Goal: Check status: Check status

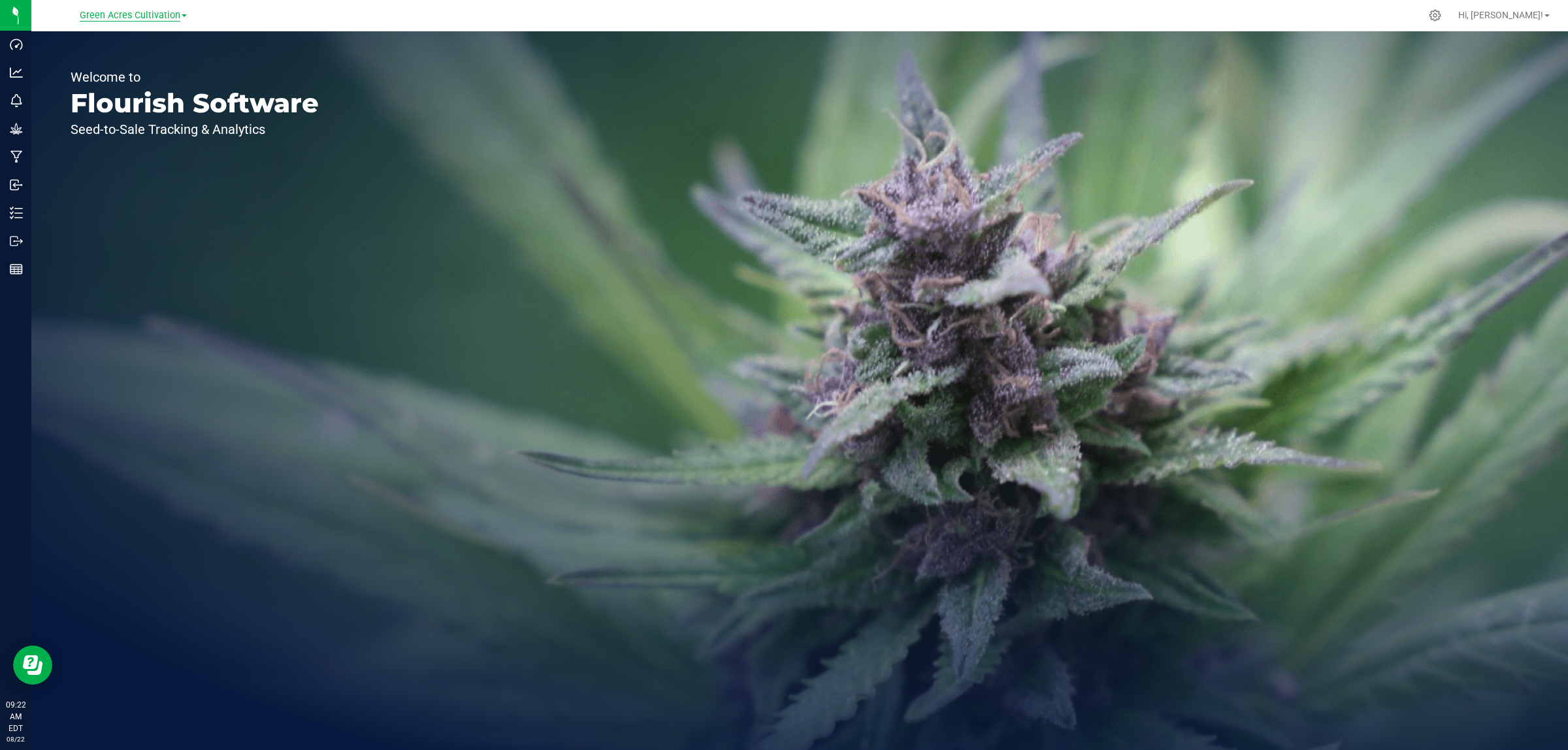
click at [131, 16] on span "Green Acres Cultivation" at bounding box center [129, 16] width 100 height 12
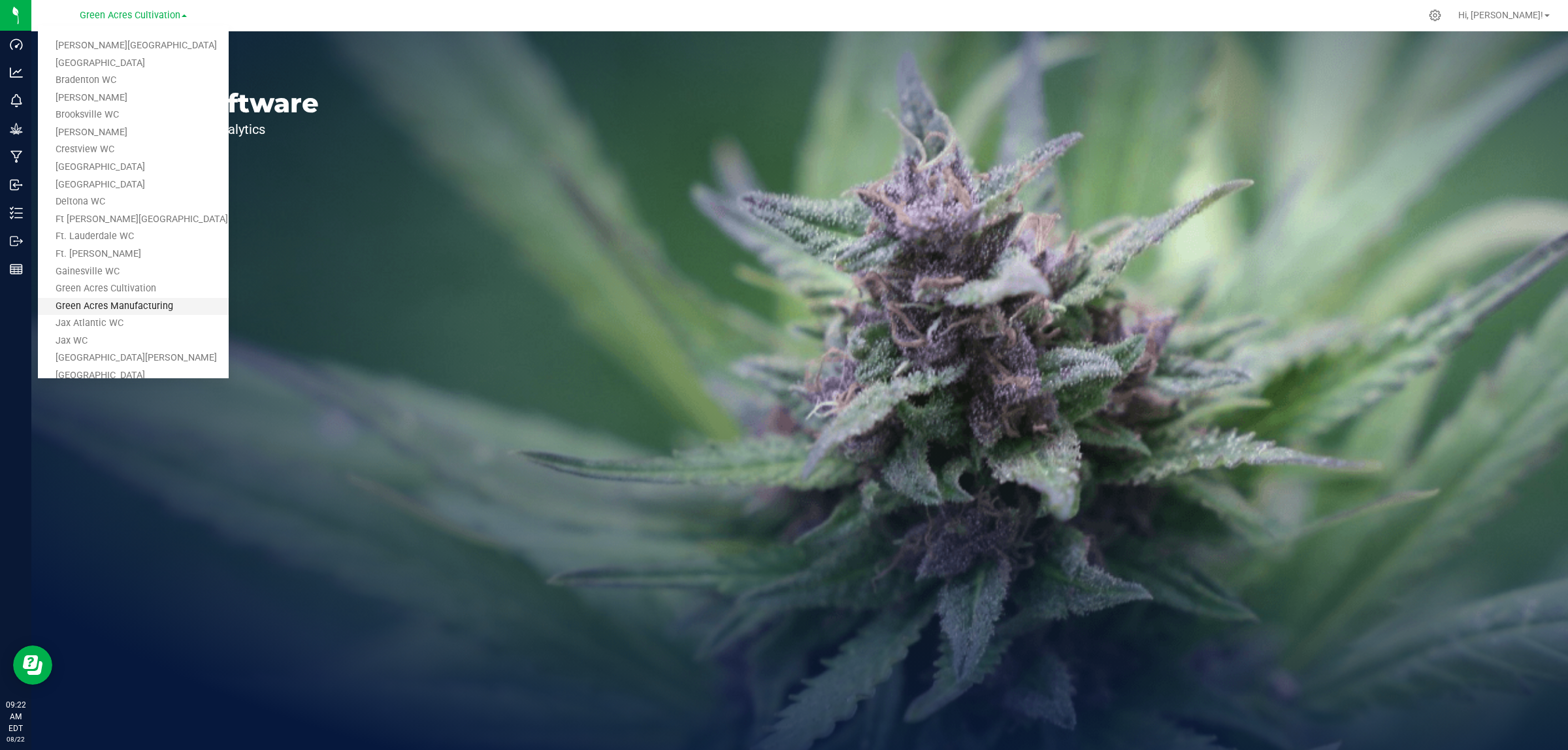
click at [129, 300] on link "Green Acres Manufacturing" at bounding box center [133, 306] width 191 height 18
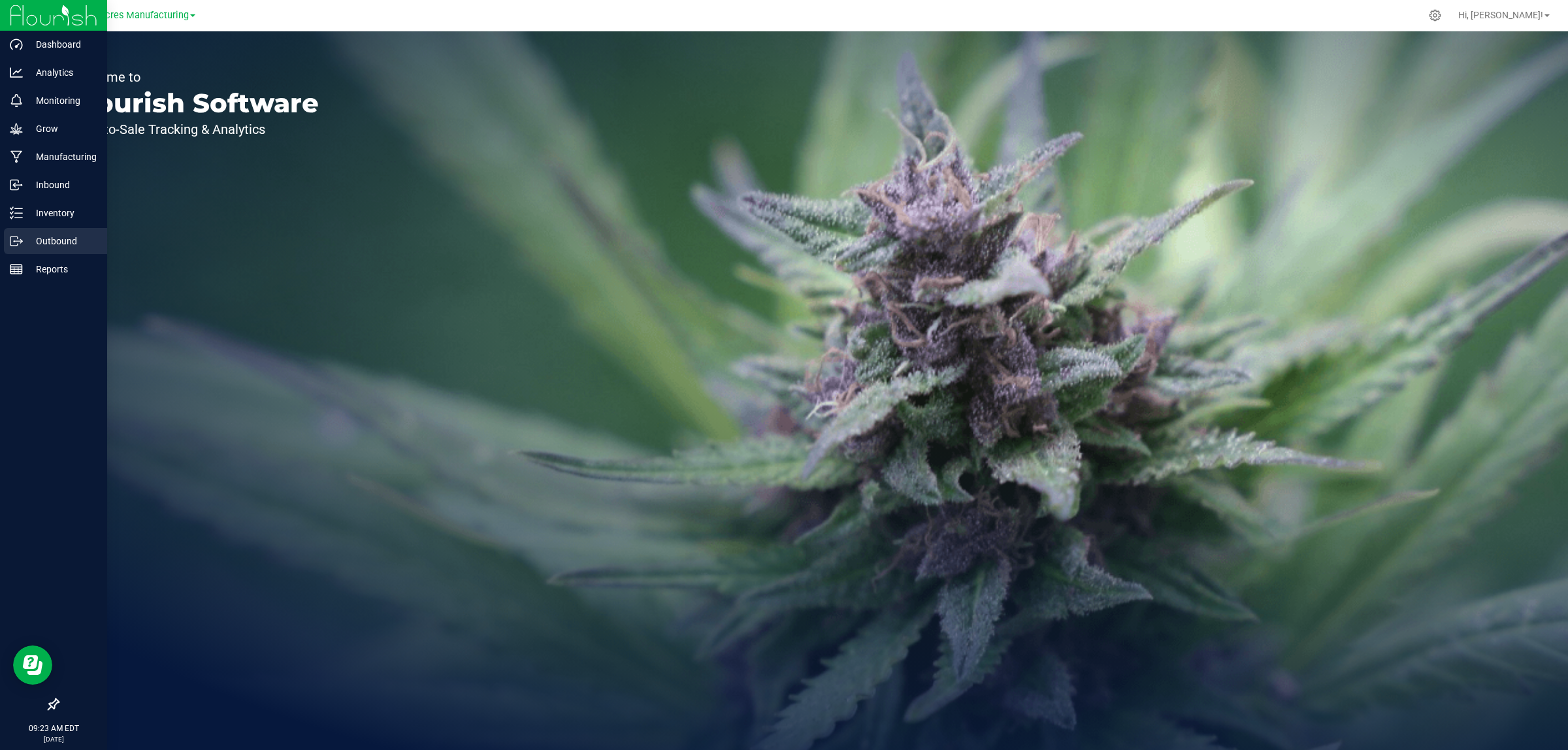
click at [36, 235] on p "Outbound" at bounding box center [62, 241] width 78 height 16
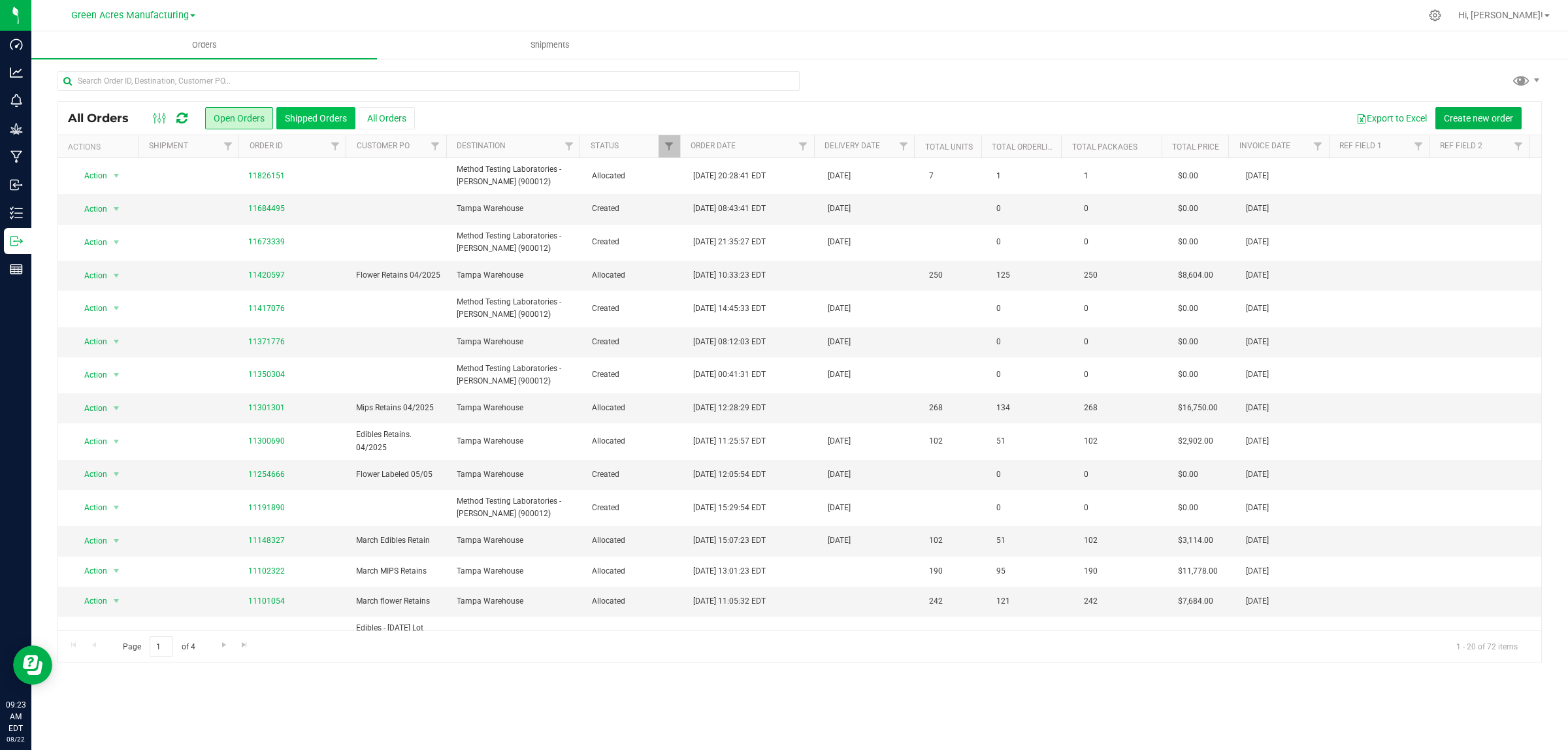
click at [314, 121] on button "Shipped Orders" at bounding box center [316, 118] width 79 height 22
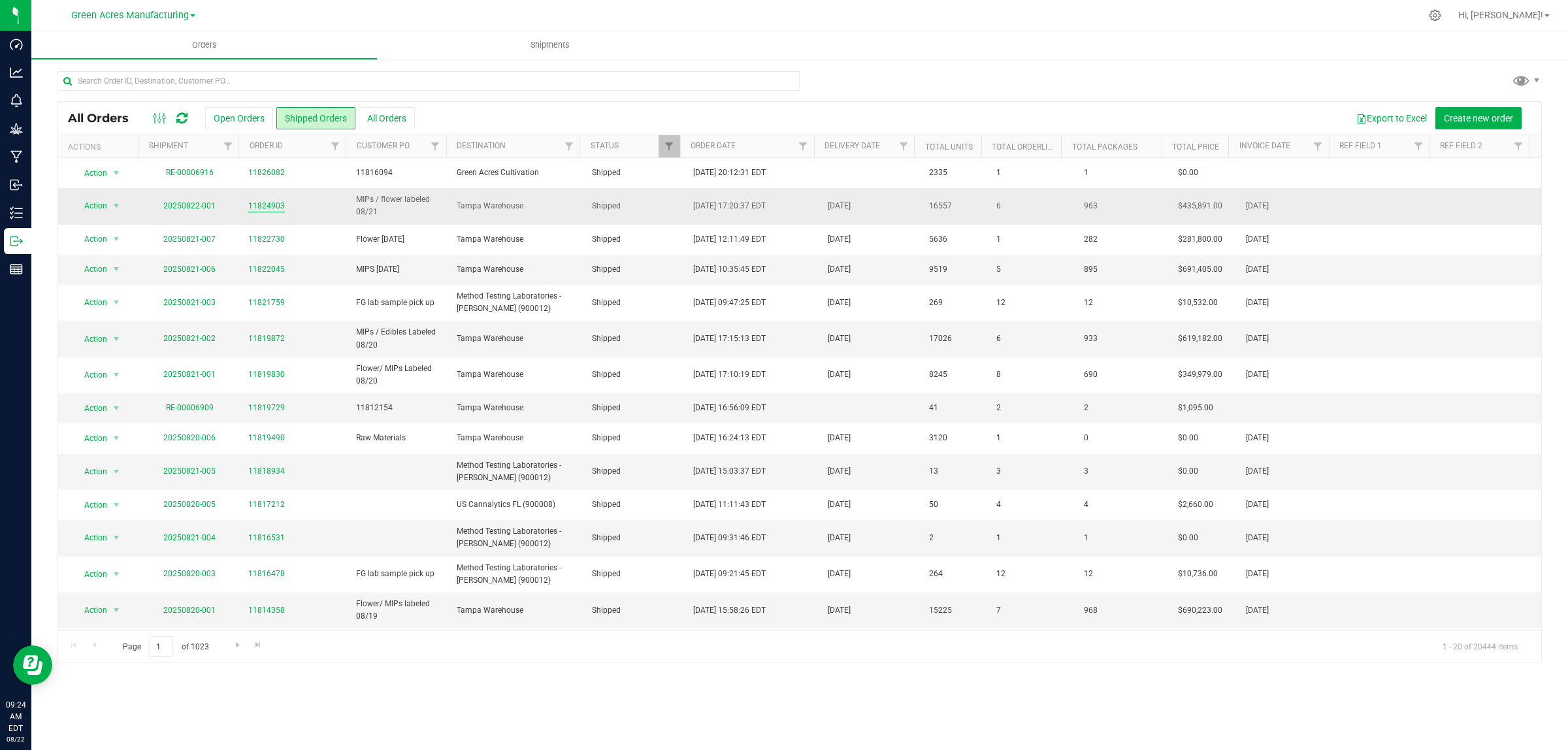
click at [259, 207] on link "11824903" at bounding box center [266, 206] width 36 height 13
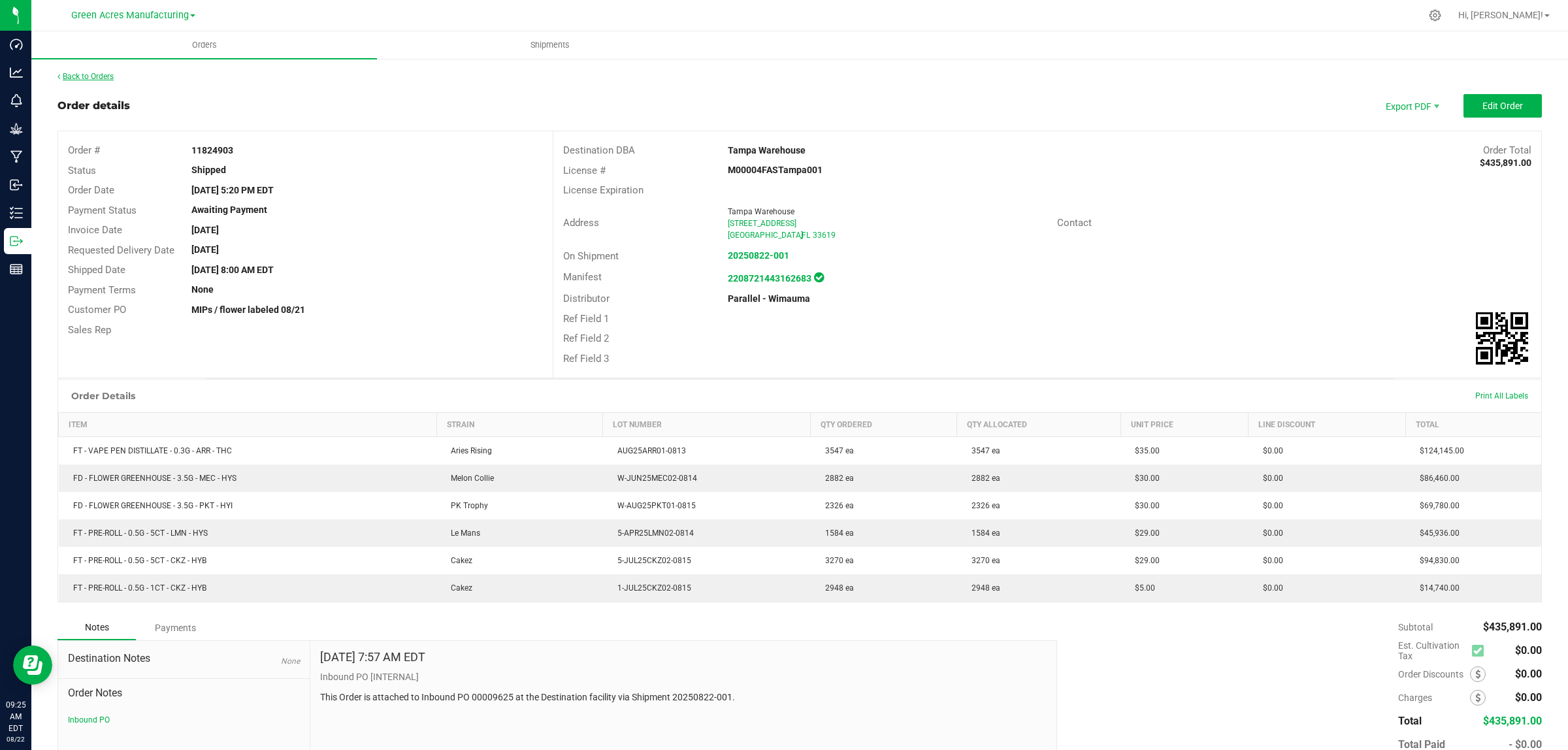
click at [78, 76] on link "Back to Orders" at bounding box center [85, 76] width 57 height 9
